Goal: Task Accomplishment & Management: Use online tool/utility

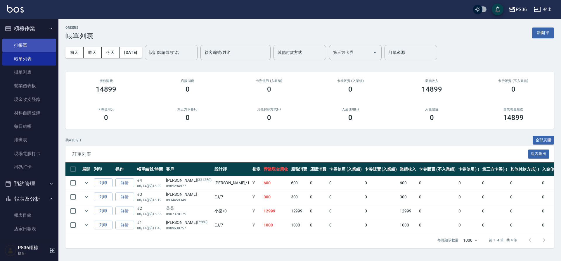
click at [31, 46] on link "打帳單" at bounding box center [29, 45] width 54 height 13
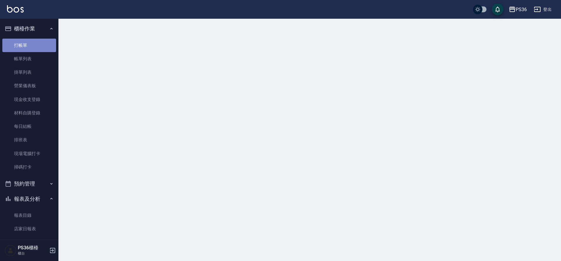
click at [31, 46] on link "打帳單" at bounding box center [29, 45] width 54 height 13
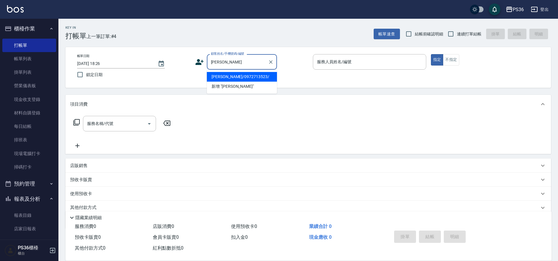
click at [242, 80] on li "[PERSON_NAME]/0972713523/" at bounding box center [242, 77] width 70 height 10
type input "[PERSON_NAME]/0972713523/"
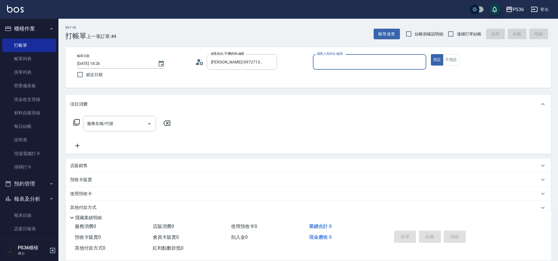
type input "EJ-7"
click at [94, 120] on input "服務名稱/代號" at bounding box center [115, 123] width 59 height 10
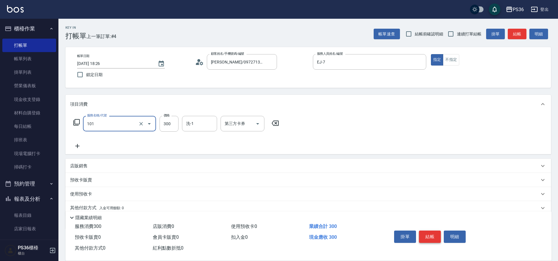
type input "洗髮(101)"
click at [425, 230] on button "結帳" at bounding box center [430, 236] width 22 height 12
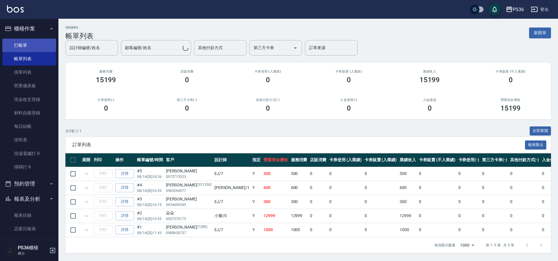
click at [13, 44] on link "打帳單" at bounding box center [29, 45] width 54 height 13
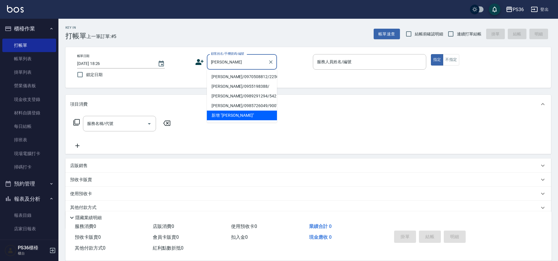
click at [225, 78] on li "[PERSON_NAME]/0970508812/225050" at bounding box center [242, 77] width 70 height 10
type input "[PERSON_NAME]/0970508812/225050"
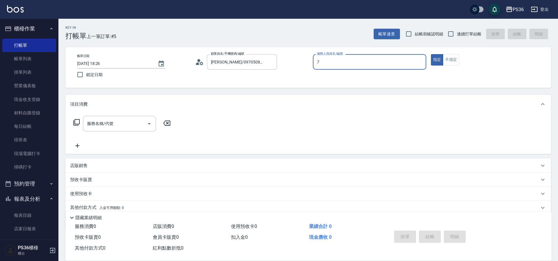
type input "7"
type button "true"
type input "EJ-7"
click at [107, 120] on div "服務名稱/代號 服務名稱/代號" at bounding box center [119, 123] width 73 height 15
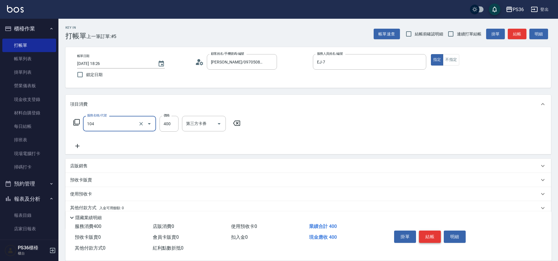
type input "B級單剪(104)"
click at [432, 237] on button "結帳" at bounding box center [430, 236] width 22 height 12
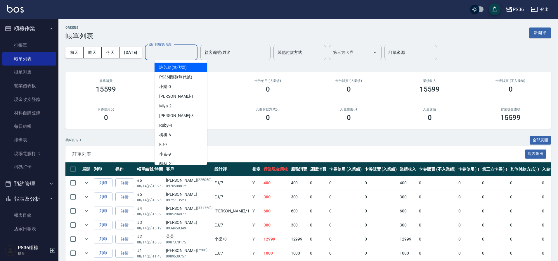
click at [168, 53] on input "設計師編號/姓名" at bounding box center [171, 52] width 47 height 10
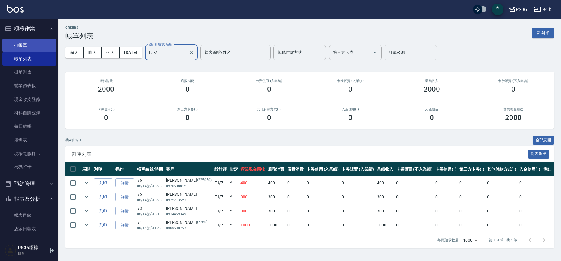
type input "EJ-7"
click at [23, 40] on link "打帳單" at bounding box center [29, 45] width 54 height 13
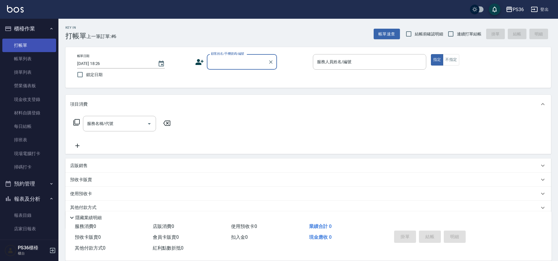
type input "ˊ"
